Goal: Find specific page/section: Find specific page/section

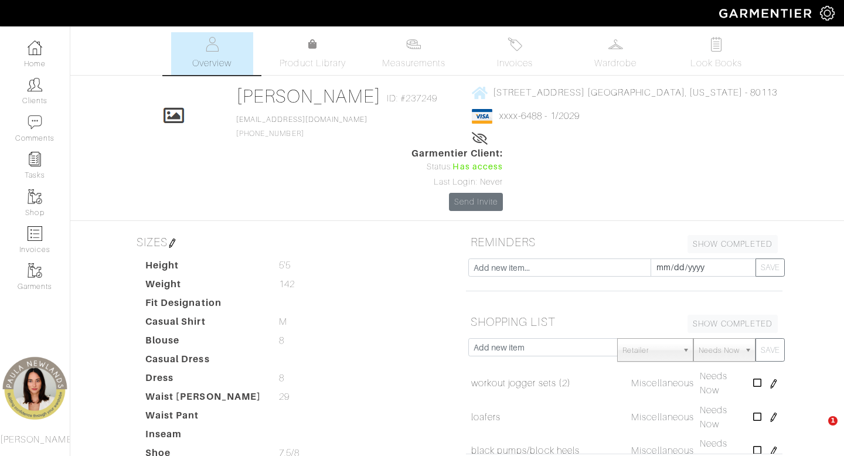
click at [37, 94] on link "Clients" at bounding box center [35, 91] width 70 height 37
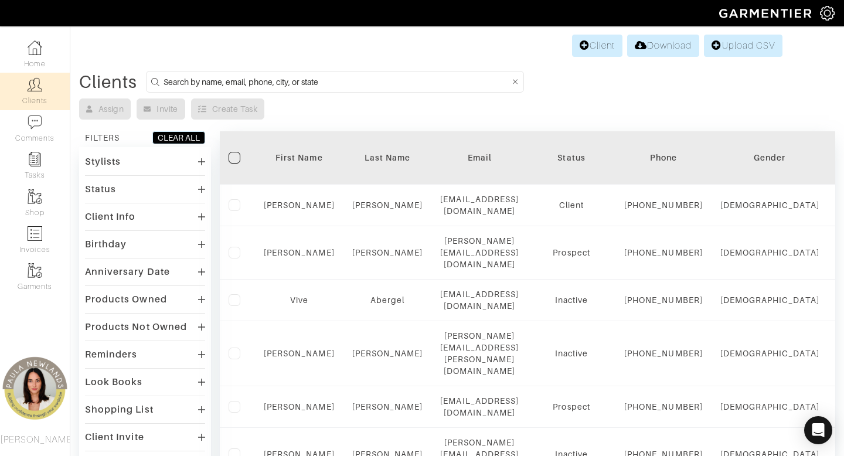
click at [369, 81] on input at bounding box center [336, 81] width 346 height 15
type input "kerry"
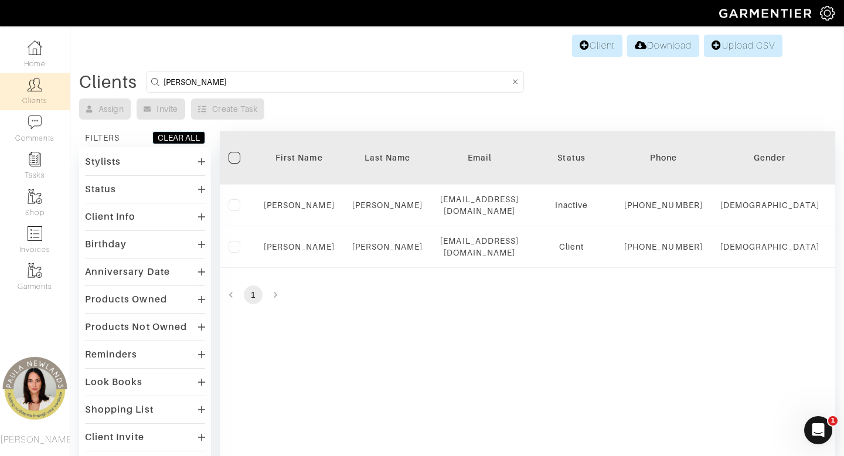
scroll to position [0, 0]
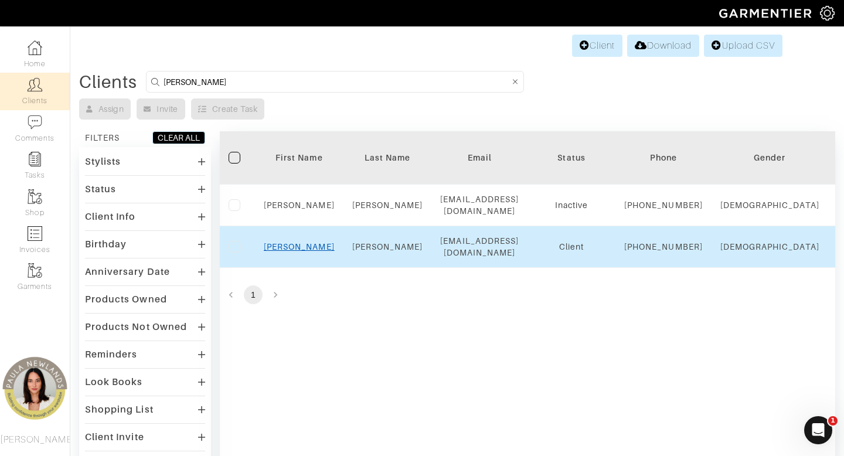
click at [300, 251] on link "Kerry" at bounding box center [299, 246] width 71 height 9
